Goal: Information Seeking & Learning: Learn about a topic

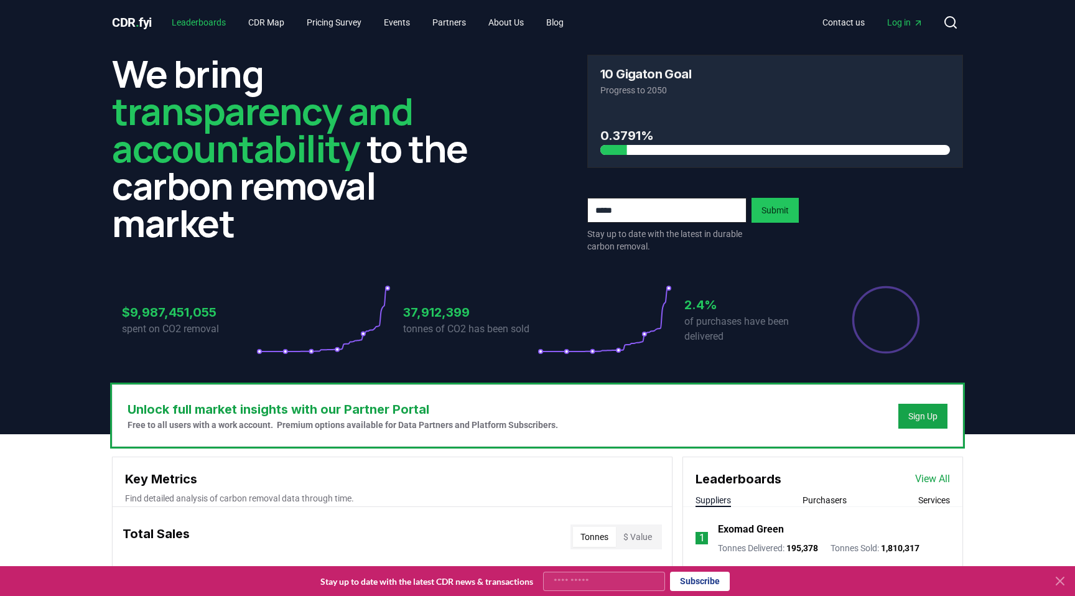
click at [207, 21] on link "Leaderboards" at bounding box center [199, 22] width 74 height 22
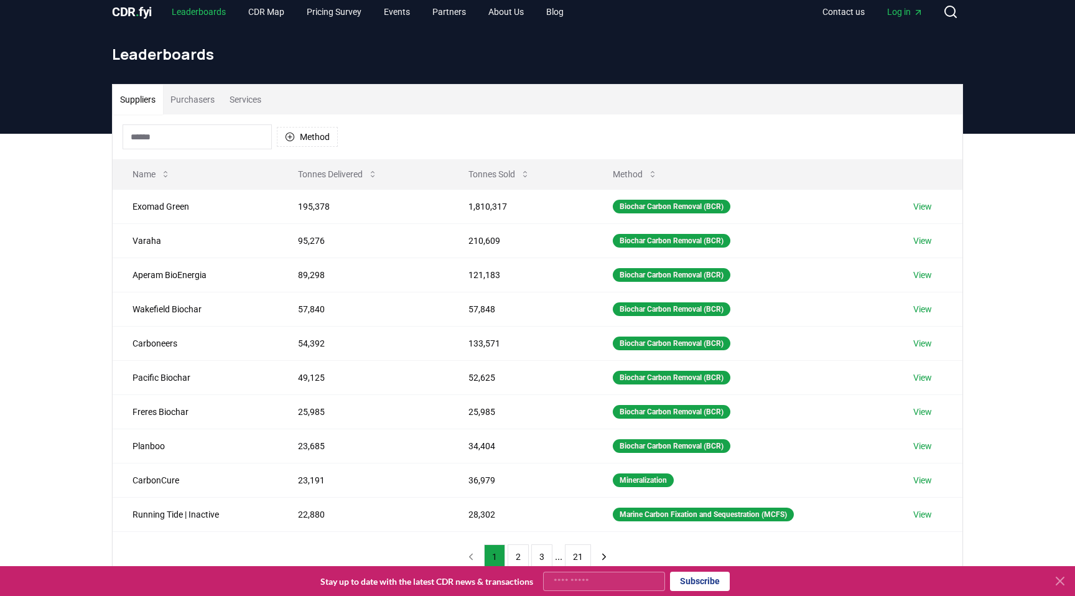
scroll to position [12, 0]
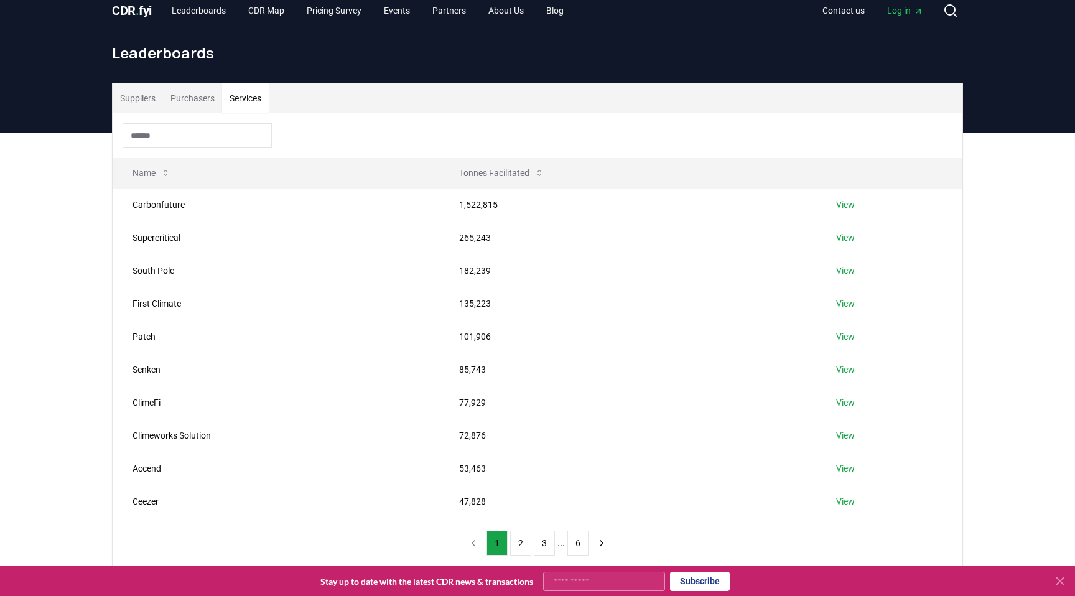
click at [263, 94] on button "Services" at bounding box center [245, 98] width 47 height 30
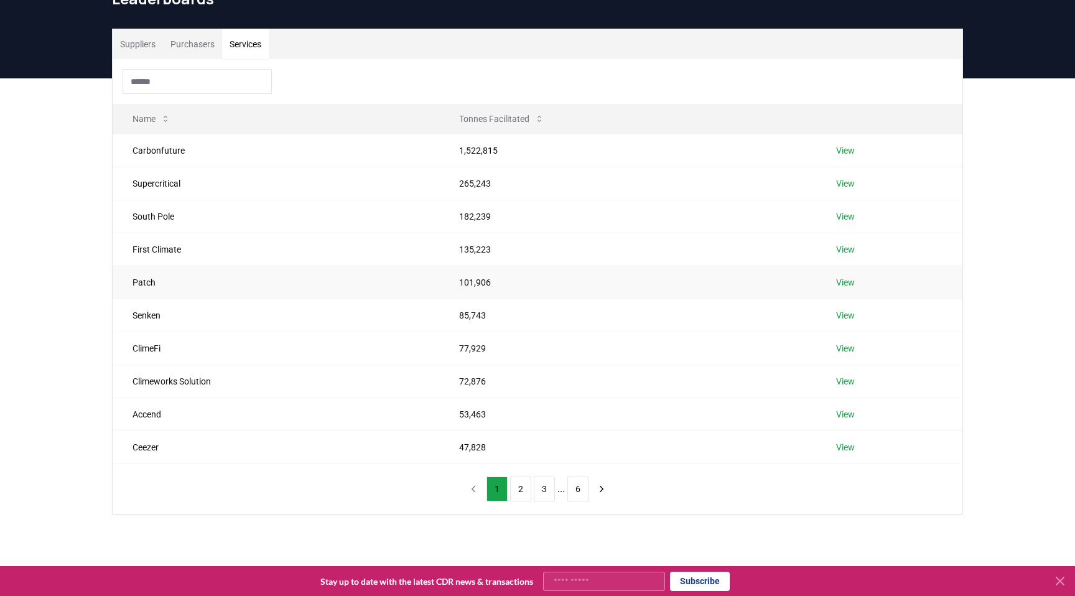
scroll to position [73, 0]
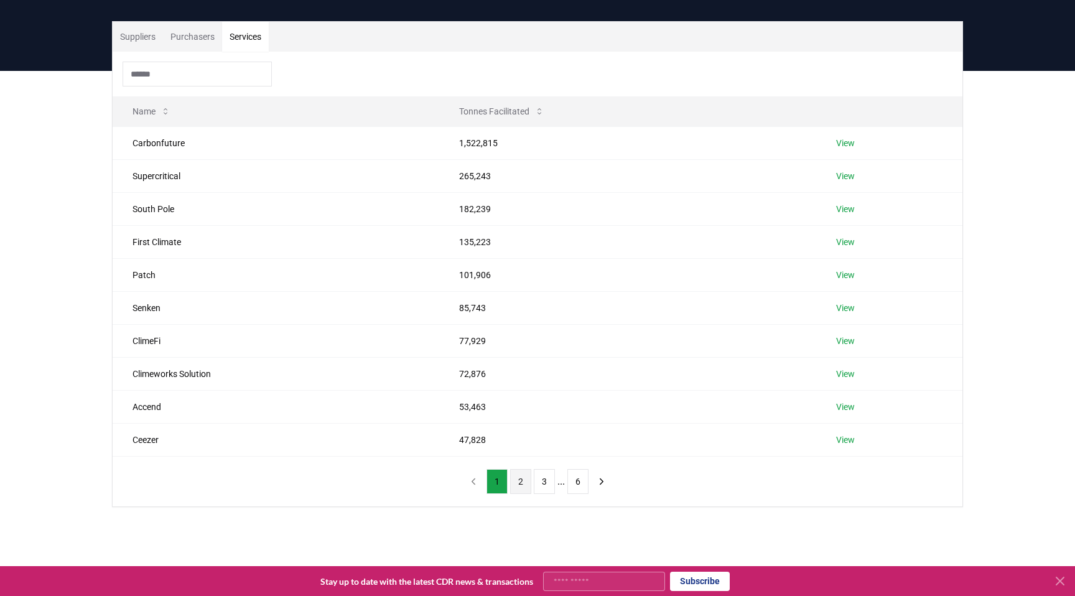
click at [522, 474] on button "2" at bounding box center [520, 481] width 21 height 25
click at [597, 484] on icon "next page" at bounding box center [601, 481] width 11 height 11
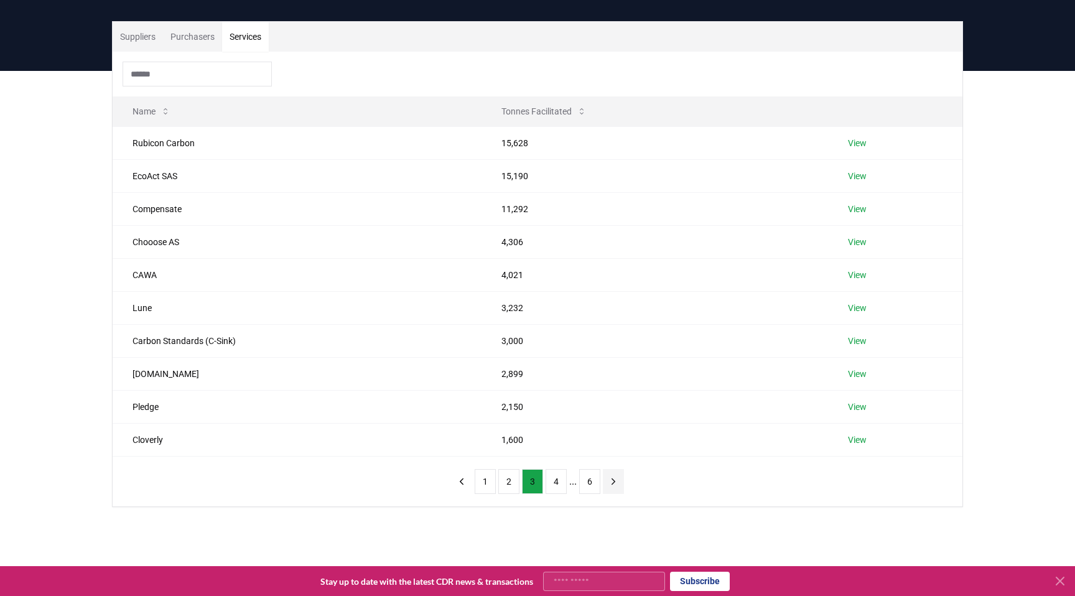
click at [613, 484] on icon "next page" at bounding box center [613, 482] width 3 height 6
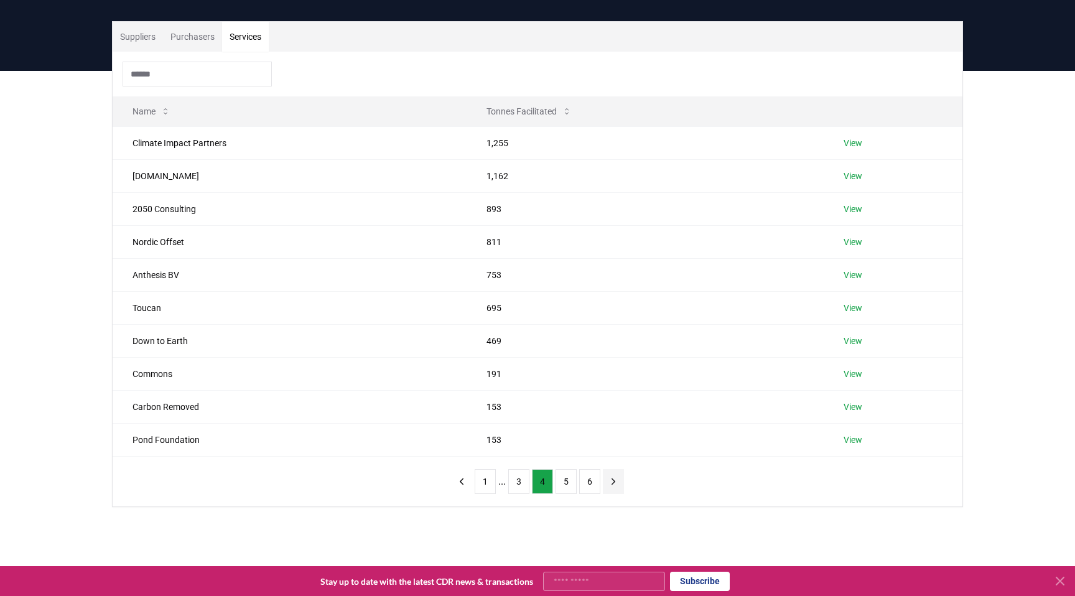
click at [613, 484] on icon "next page" at bounding box center [613, 482] width 3 height 6
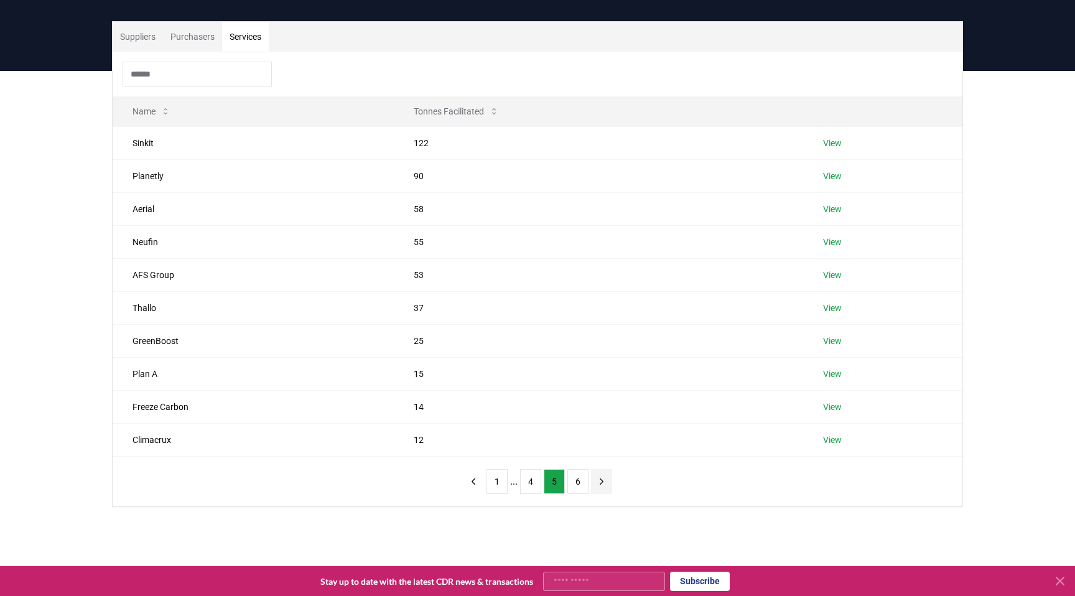
click at [612, 484] on button "next page" at bounding box center [601, 481] width 21 height 25
